Goal: Information Seeking & Learning: Learn about a topic

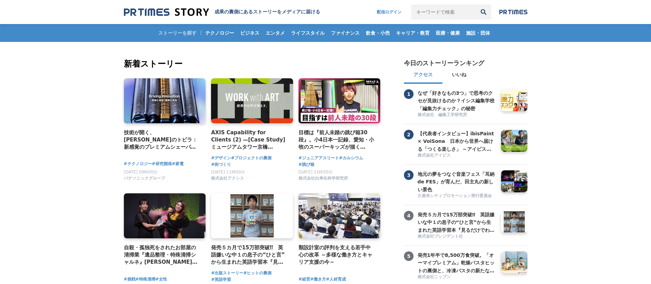
click at [522, 8] on nav "配信ログイン 検索履歴 全て削除" at bounding box center [448, 11] width 157 height 15
click at [486, 11] on button "検索" at bounding box center [483, 11] width 15 height 15
click at [484, 10] on button "検索" at bounding box center [483, 11] width 15 height 15
click at [460, 9] on input "キーワードで検索" at bounding box center [443, 11] width 65 height 15
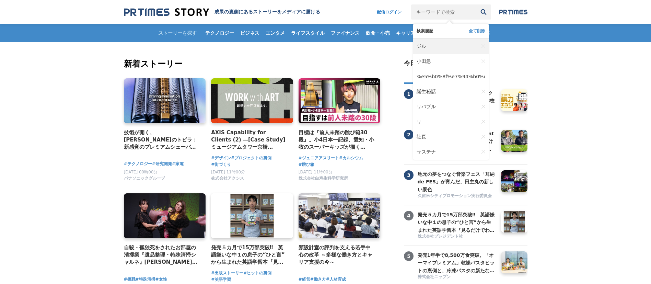
click at [423, 46] on span "ジル" at bounding box center [421, 46] width 10 height 6
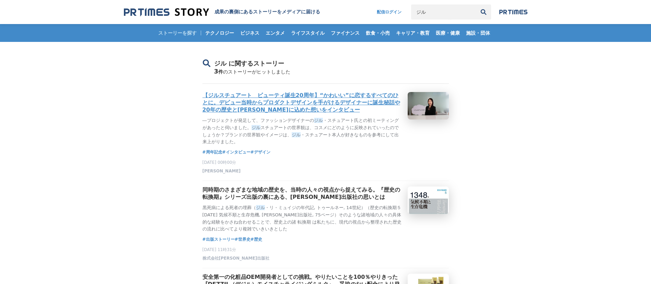
click at [294, 108] on h3 "【ジルスチュアート　ビューティ誕生20周年】“かわいい”に恋するすべてのひとに。デビュー当時からプロダクトデザインを手がけるデザイナーに誕生秘話や20年の歴史…" at bounding box center [302, 103] width 200 height 22
